Goal: Use online tool/utility: Utilize a website feature to perform a specific function

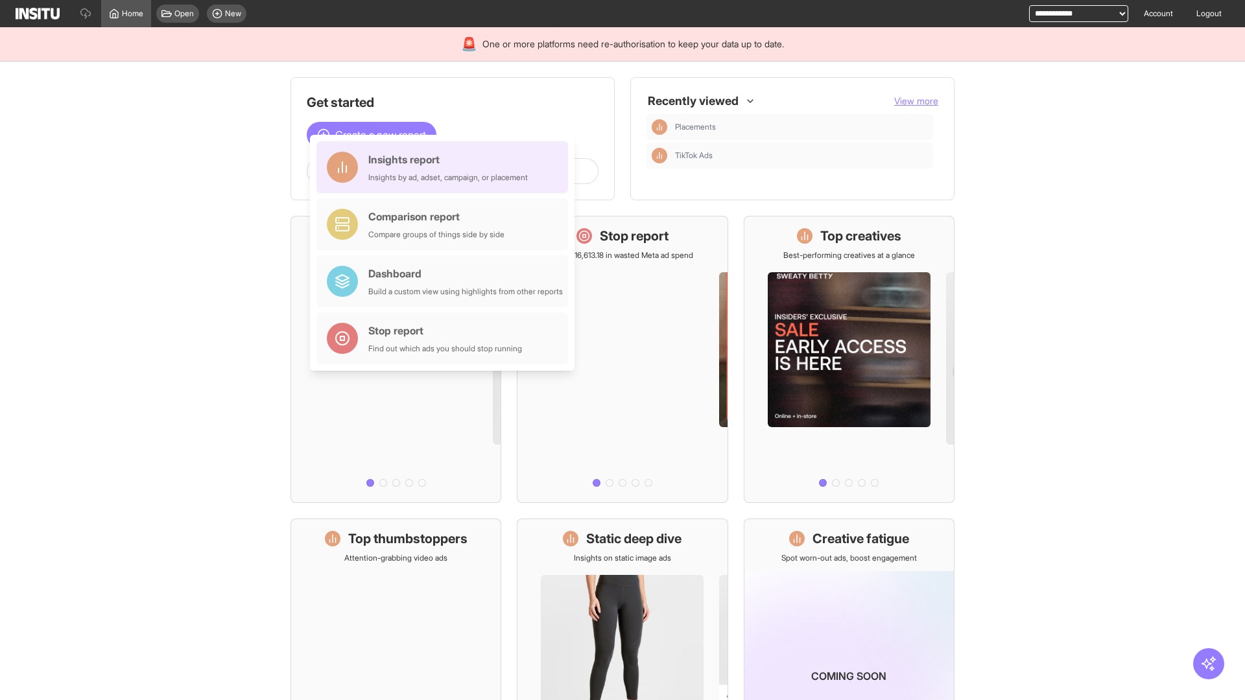
click at [445, 167] on div "Insights report Insights by ad, adset, campaign, or placement" at bounding box center [447, 167] width 159 height 31
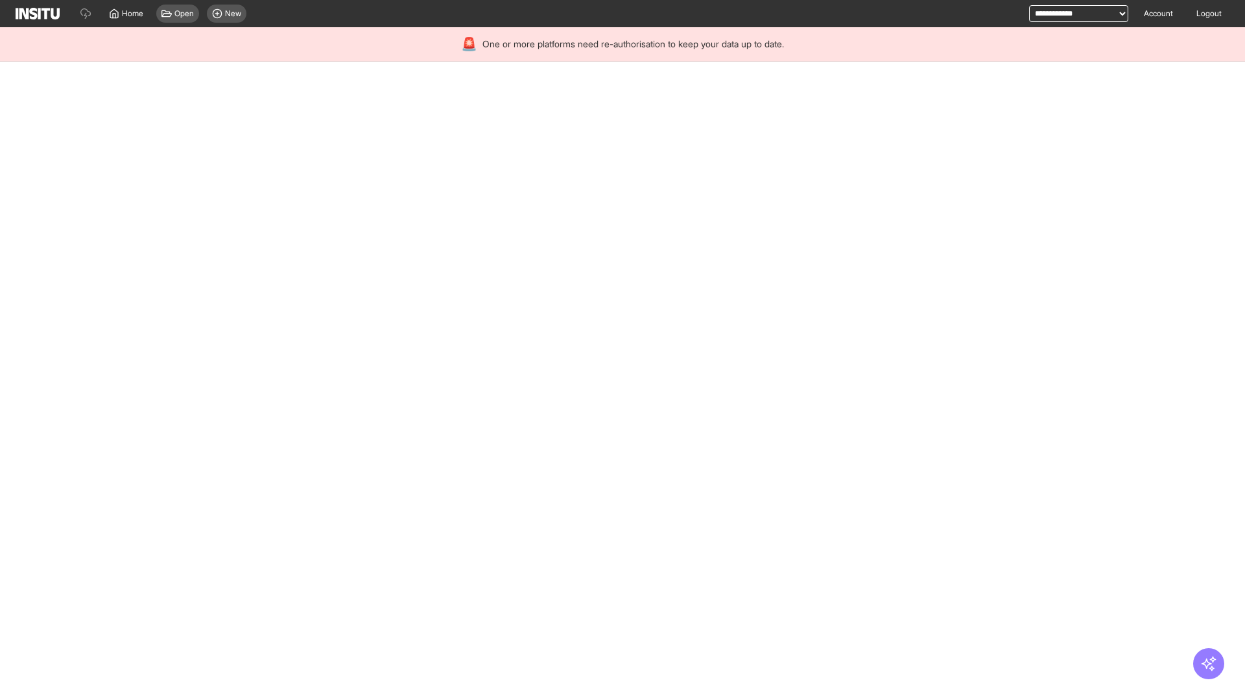
select select "**"
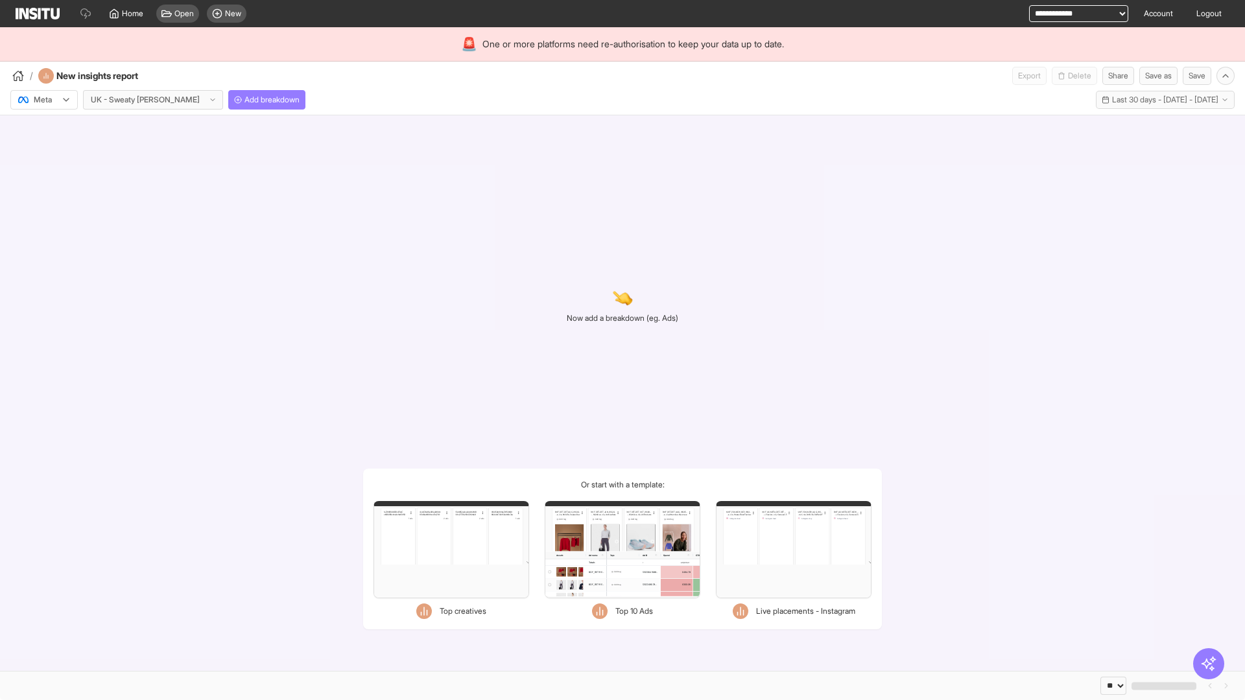
click at [44, 100] on div at bounding box center [35, 99] width 36 height 13
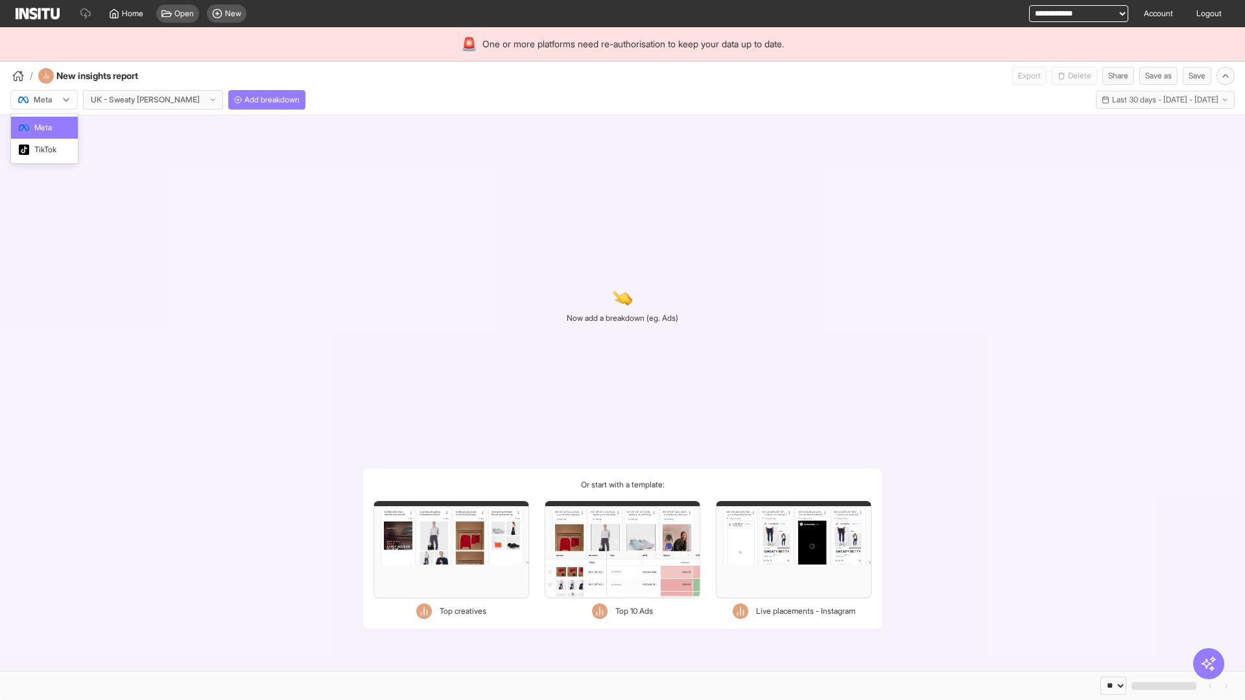
click at [43, 128] on span "Meta" at bounding box center [43, 128] width 18 height 12
click at [244, 100] on span "Add breakdown" at bounding box center [271, 100] width 55 height 10
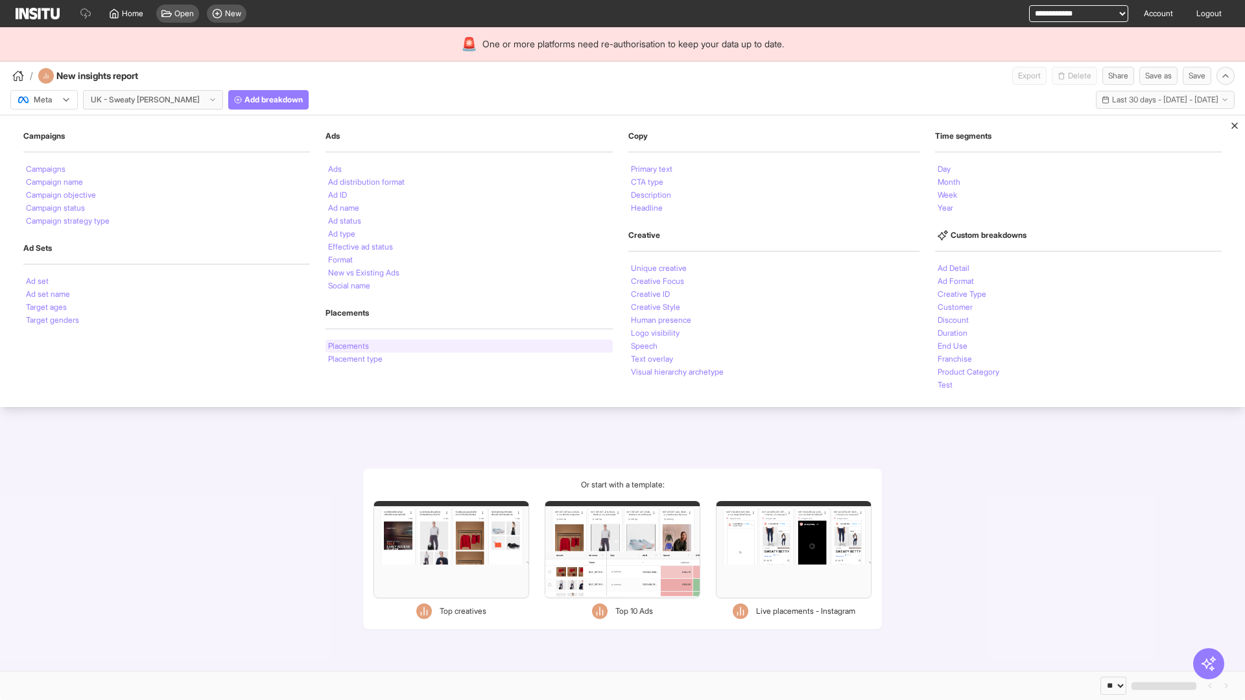
click at [348, 346] on li "Placements" at bounding box center [348, 346] width 41 height 8
